Goal: Communication & Community: Answer question/provide support

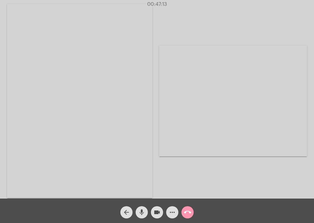
drag, startPoint x: 0, startPoint y: 0, endPoint x: 189, endPoint y: 213, distance: 284.4
click at [189, 213] on mat-icon "call_end" at bounding box center [187, 212] width 7 height 7
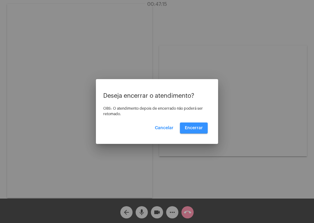
click at [192, 130] on button "Encerrar" at bounding box center [194, 128] width 28 height 11
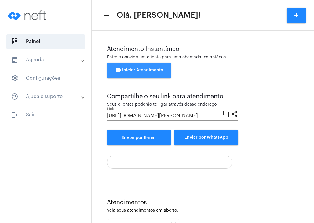
click at [144, 75] on button "videocam Iniciar Atendimento" at bounding box center [139, 70] width 64 height 15
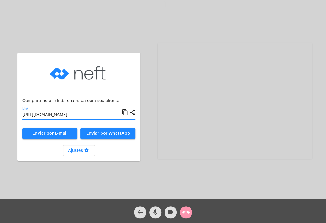
click at [52, 115] on input "[URL][DOMAIN_NAME]" at bounding box center [71, 115] width 99 height 5
click at [86, 114] on input "[URL][DOMAIN_NAME]" at bounding box center [71, 115] width 99 height 5
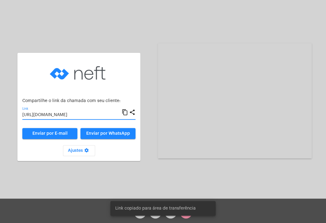
click at [72, 115] on input "[URL][DOMAIN_NAME]" at bounding box center [71, 115] width 99 height 5
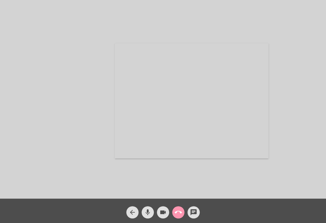
click at [176, 108] on video at bounding box center [192, 100] width 154 height 115
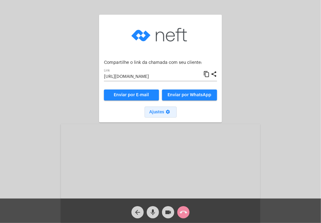
click at [176, 108] on button "Ajustes settings" at bounding box center [161, 112] width 32 height 11
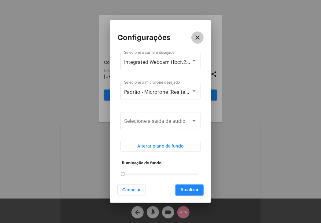
click at [198, 37] on mat-icon "close" at bounding box center [197, 37] width 7 height 7
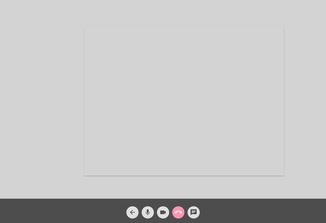
click at [307, 101] on div "Acessando Câmera e Microfone..." at bounding box center [163, 100] width 324 height 199
click at [286, 24] on video at bounding box center [297, 21] width 53 height 39
click at [228, 74] on video at bounding box center [201, 100] width 199 height 149
